Goal: Navigation & Orientation: Find specific page/section

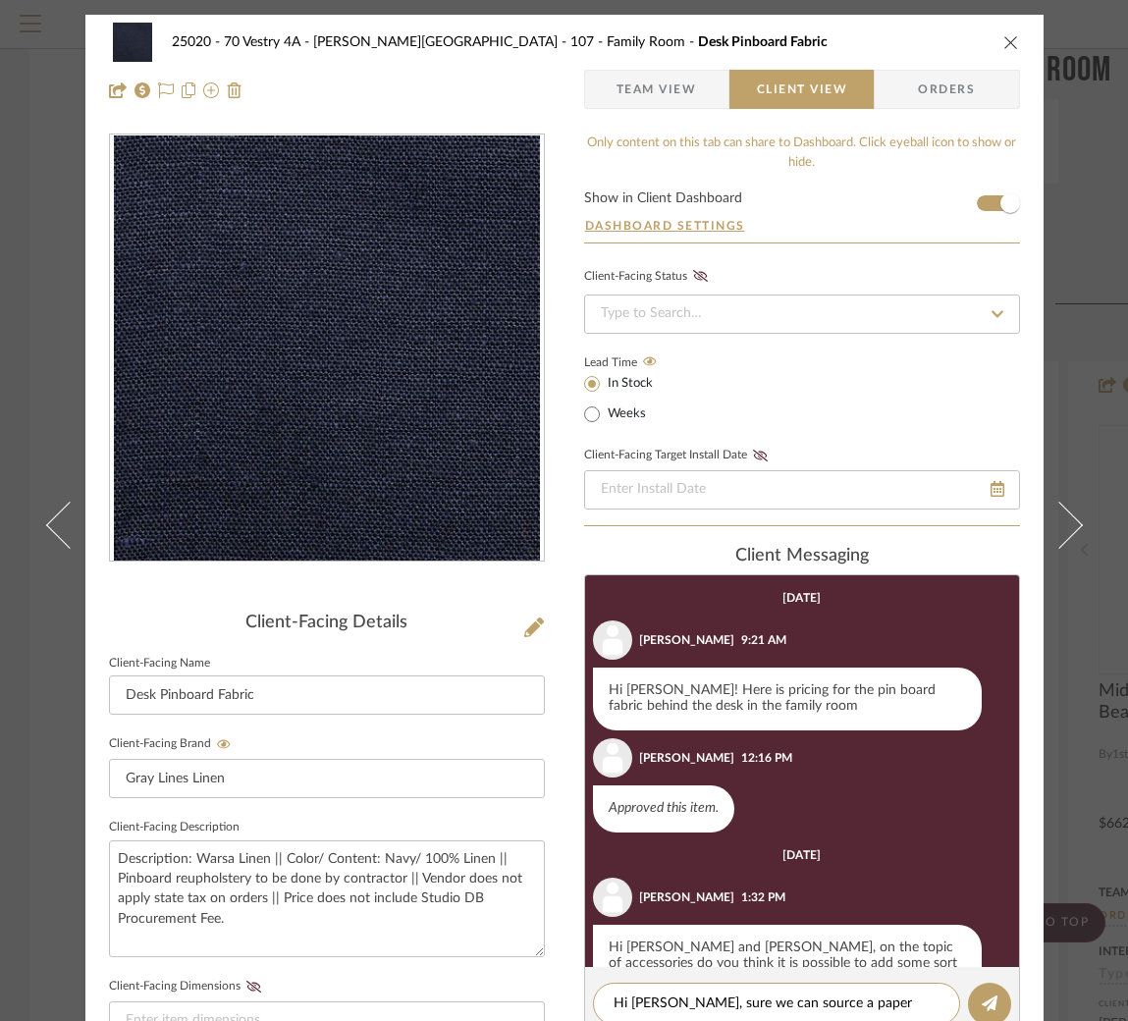
click at [656, 96] on span "Team View" at bounding box center [656, 89] width 80 height 39
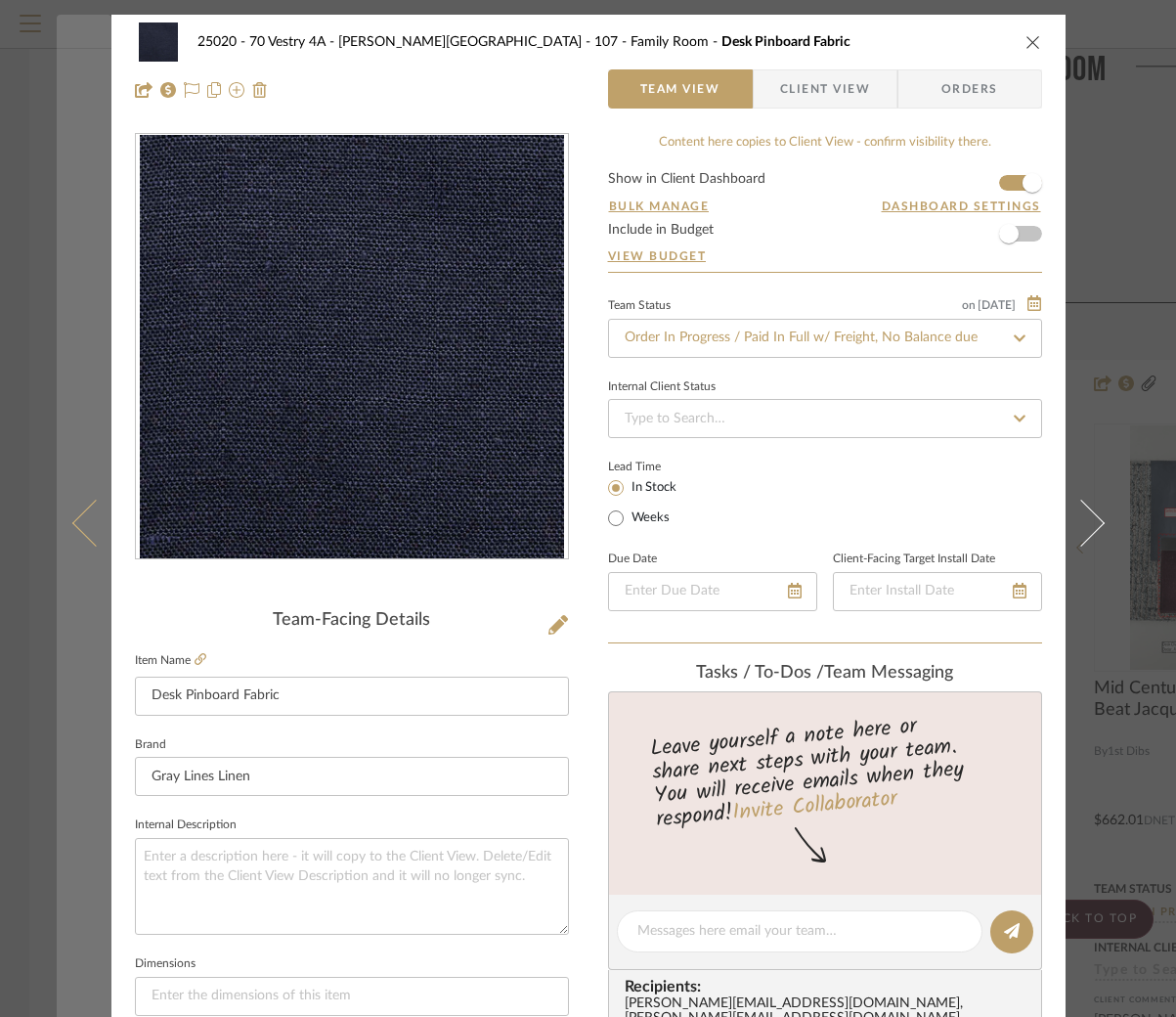
click at [70, 177] on button at bounding box center [84, 523] width 55 height 1017
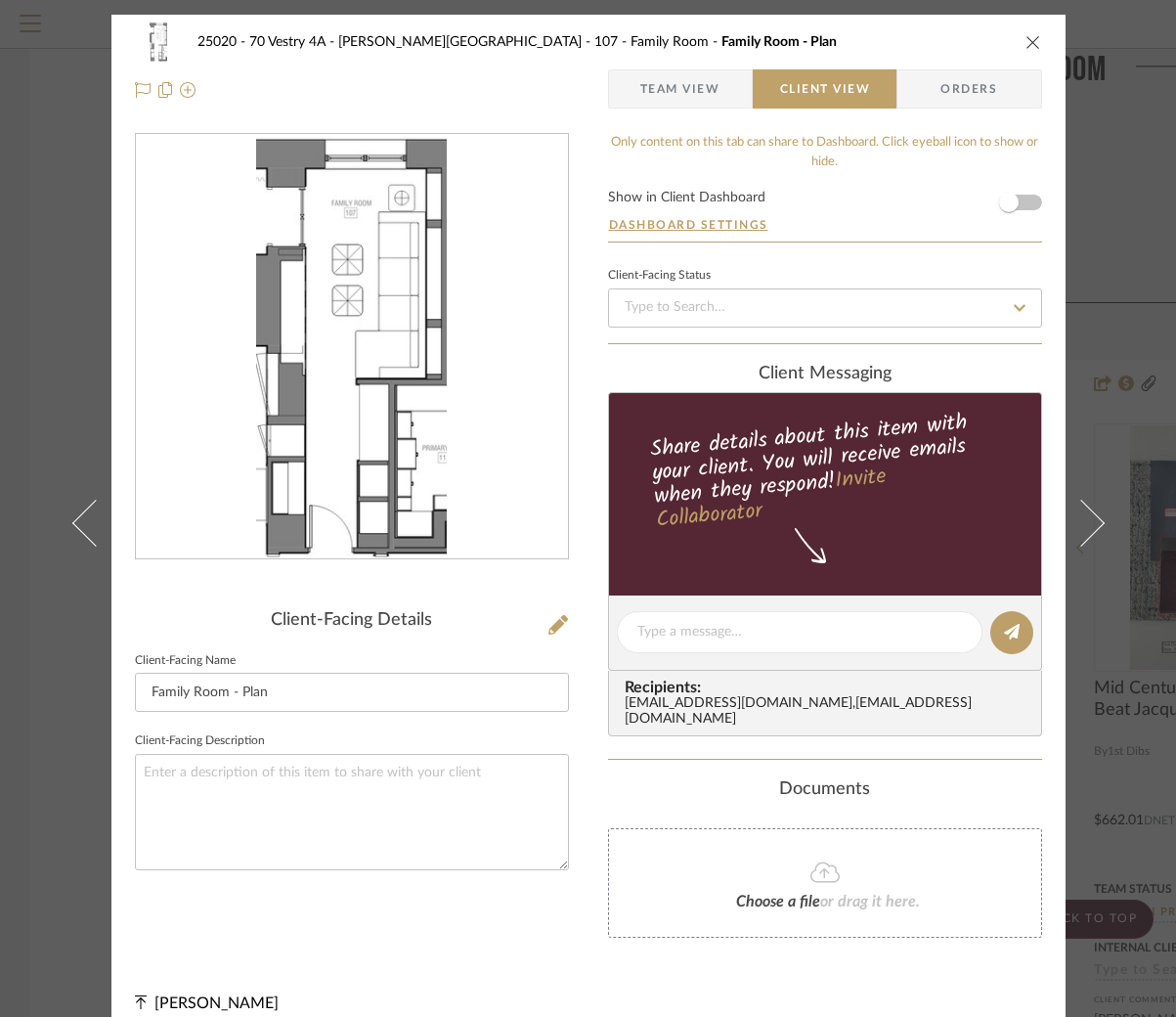
click at [1026, 41] on icon "close" at bounding box center [1034, 42] width 16 height 16
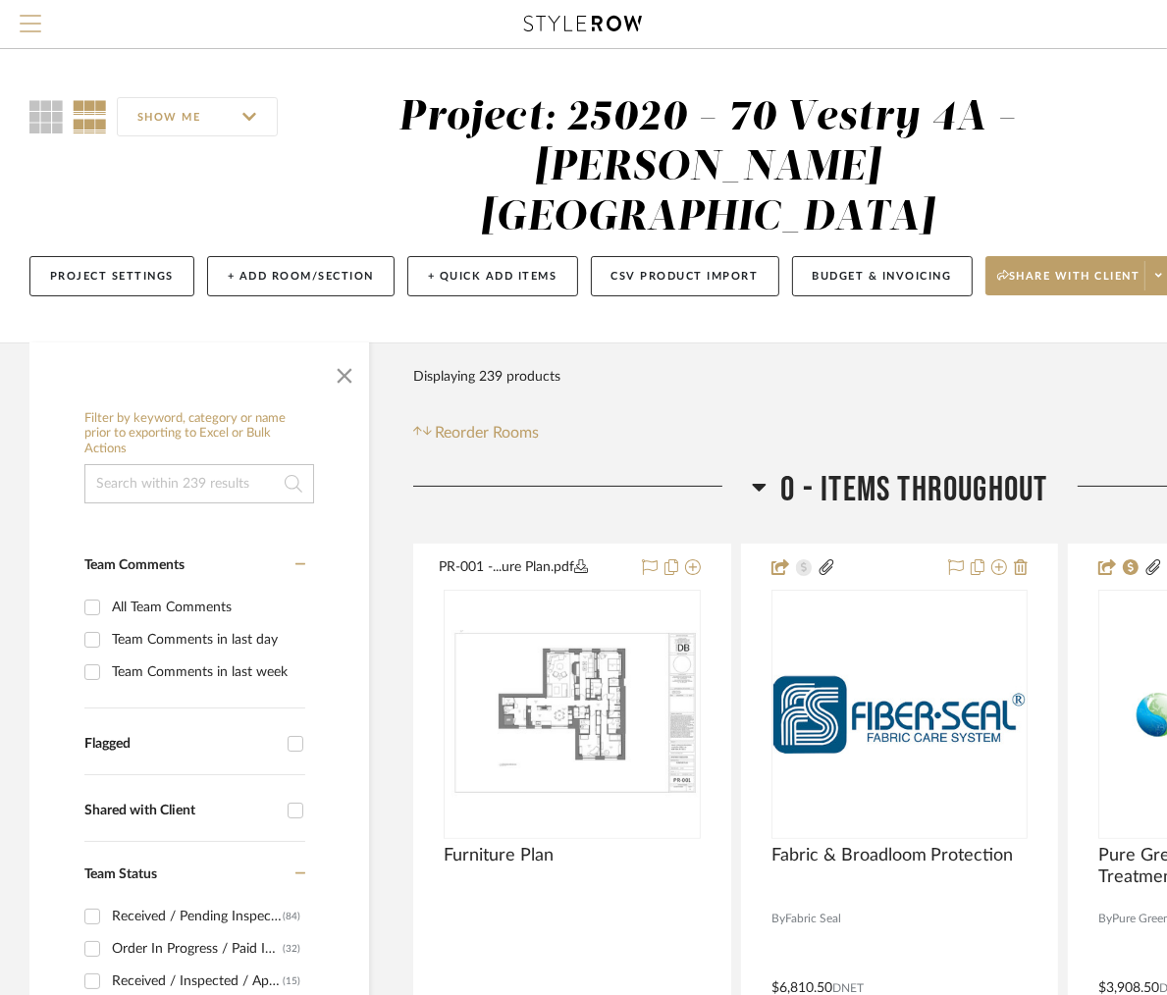
click at [12, 27] on button "Menu" at bounding box center [30, 24] width 61 height 48
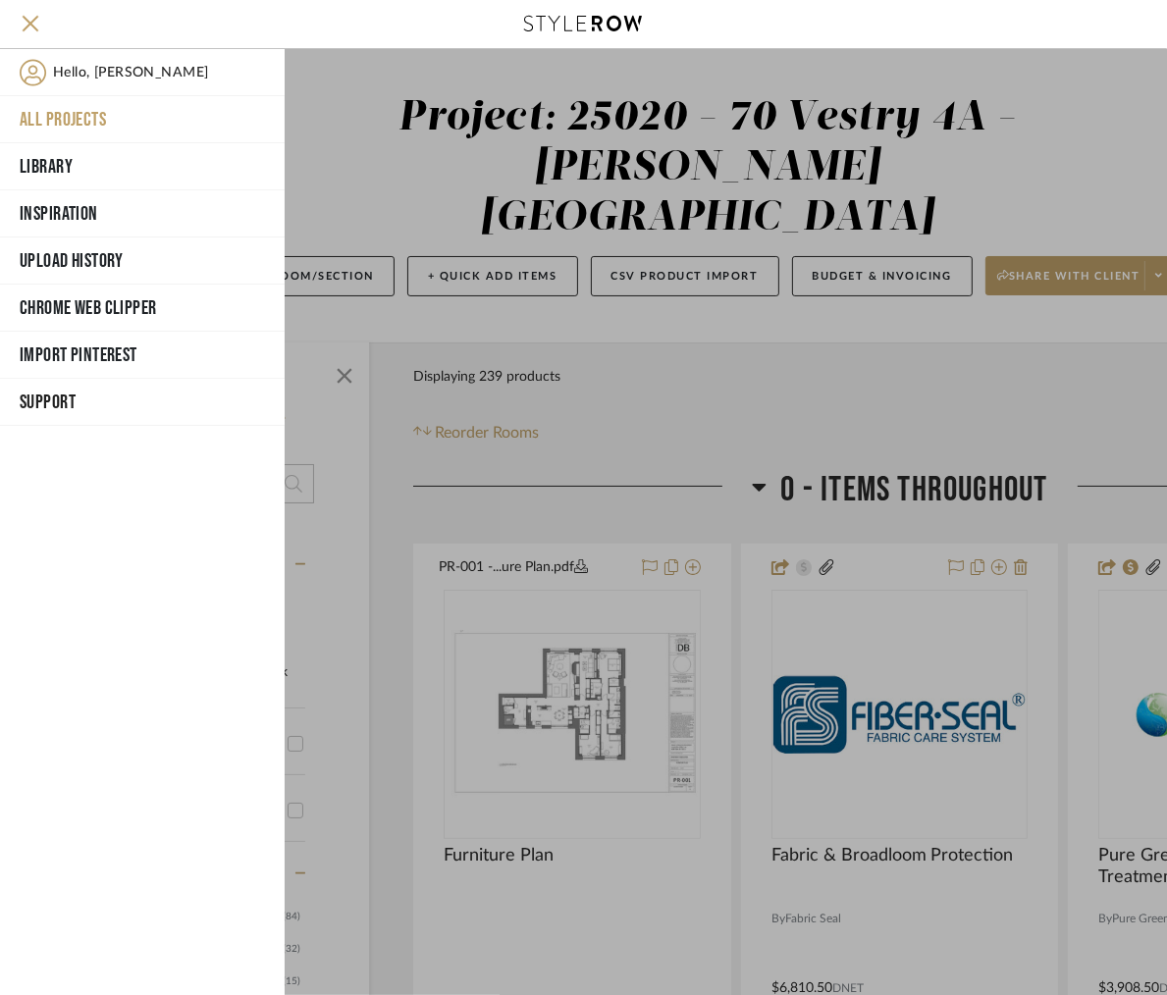
click at [71, 120] on button "All Projects" at bounding box center [142, 119] width 285 height 47
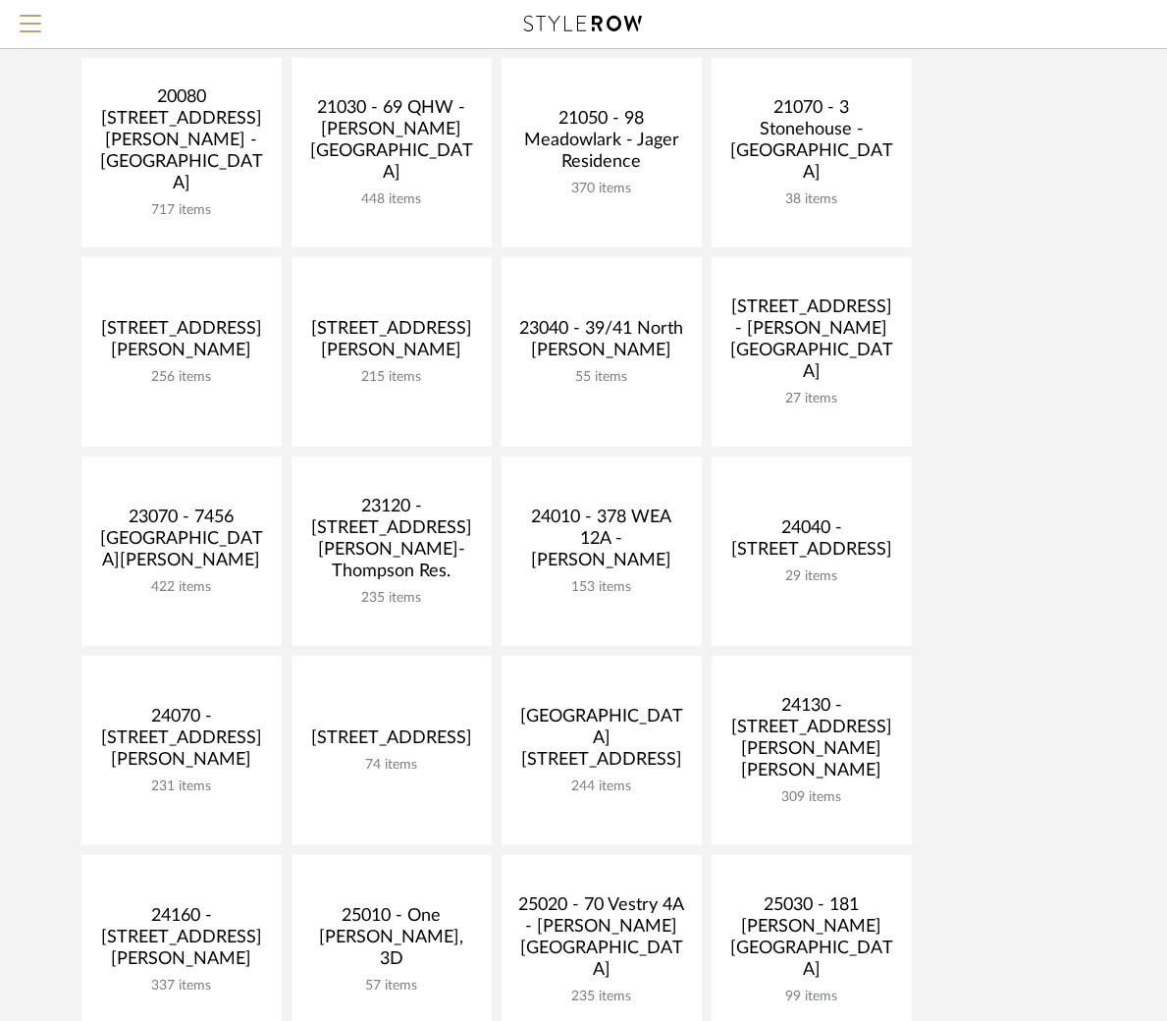
scroll to position [735, 0]
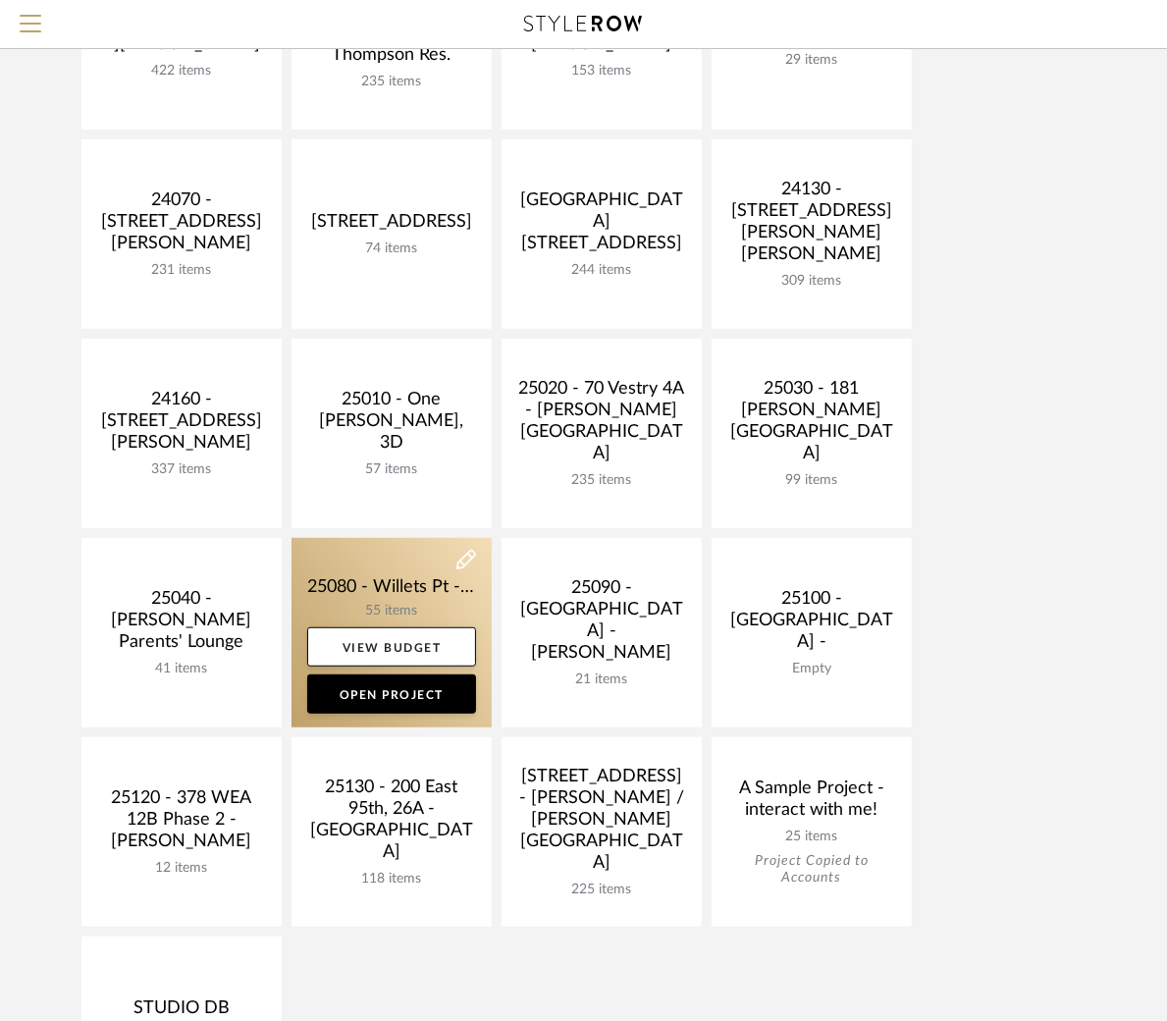
click at [410, 575] on link at bounding box center [391, 632] width 200 height 189
